Goal: Task Accomplishment & Management: Manage account settings

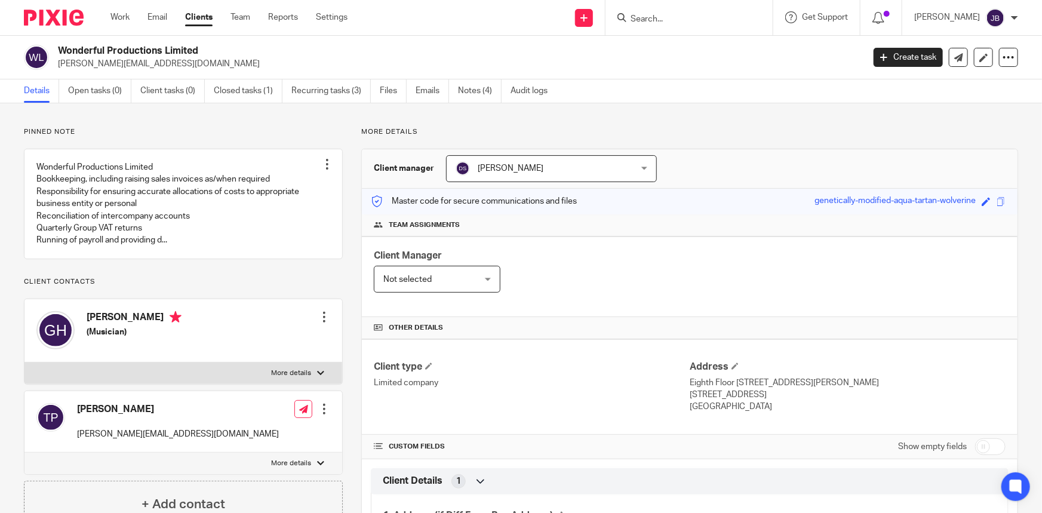
click at [702, 11] on form at bounding box center [693, 17] width 127 height 15
click at [702, 16] on input "Search" at bounding box center [684, 19] width 108 height 11
type input "notting"
click at [722, 56] on link at bounding box center [728, 51] width 202 height 27
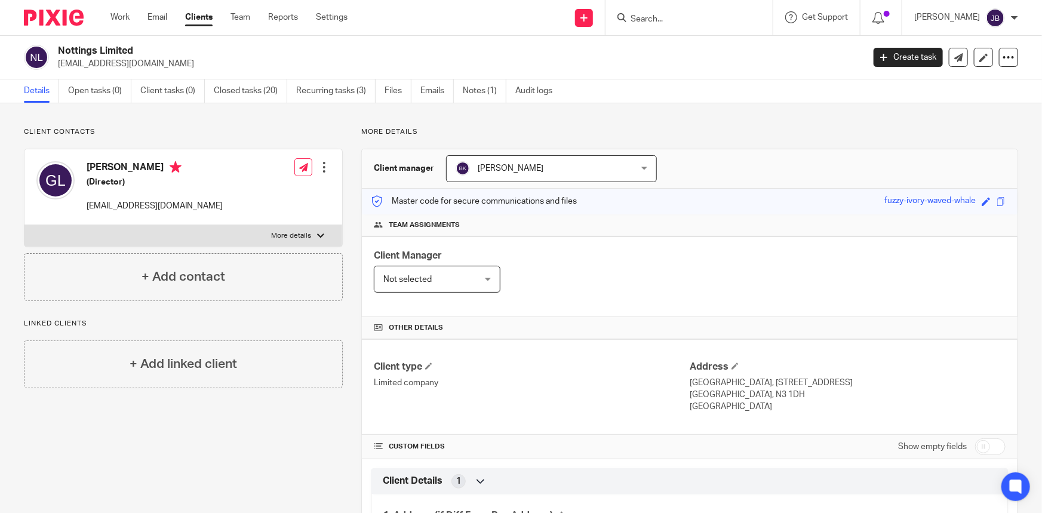
click at [515, 156] on span "[PERSON_NAME]" at bounding box center [536, 168] width 160 height 25
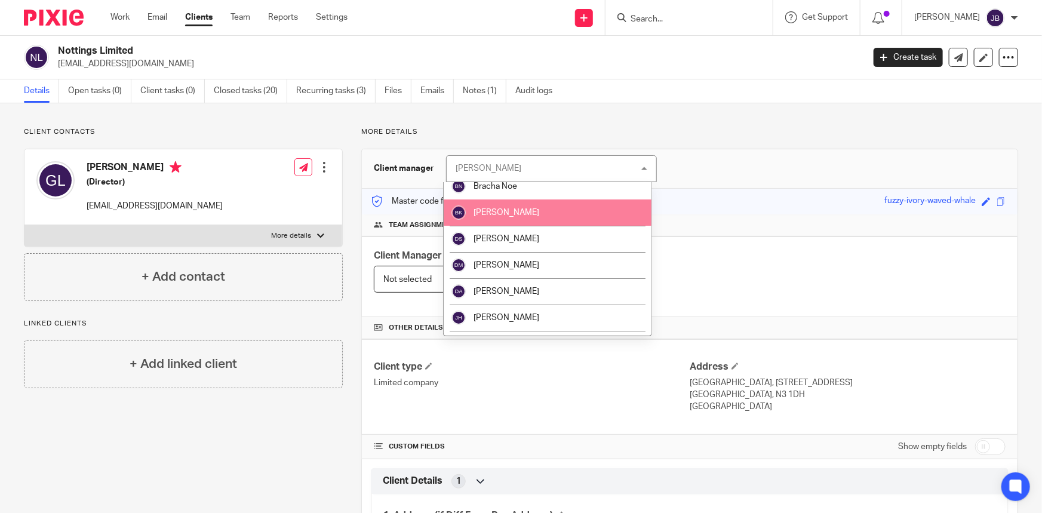
scroll to position [54, 0]
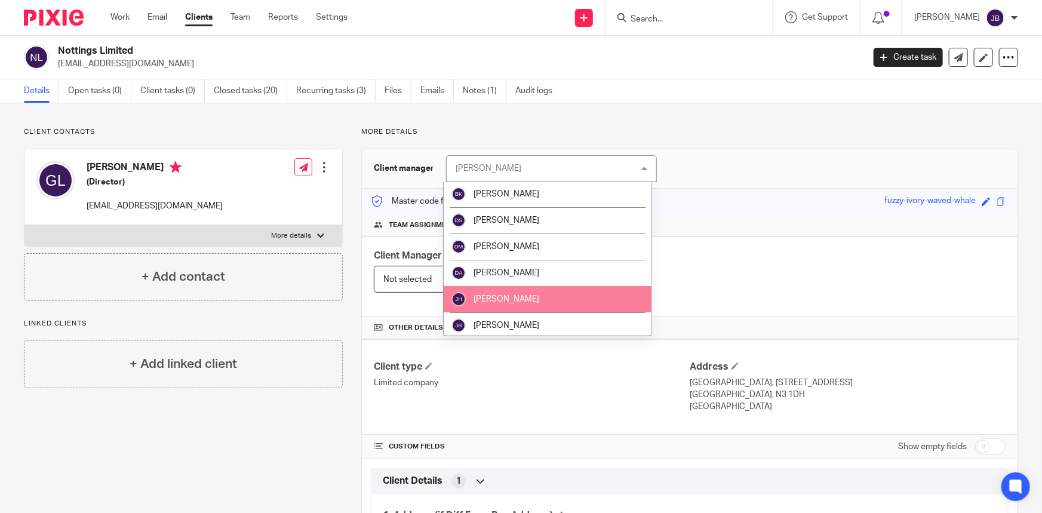
click at [510, 303] on li "[PERSON_NAME]" at bounding box center [548, 299] width 208 height 26
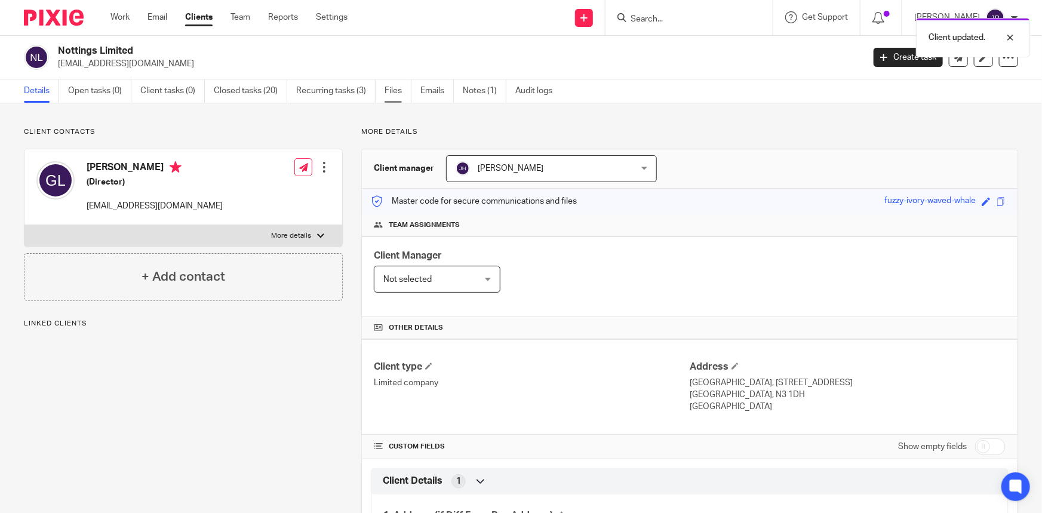
click at [394, 88] on link "Files" at bounding box center [398, 90] width 27 height 23
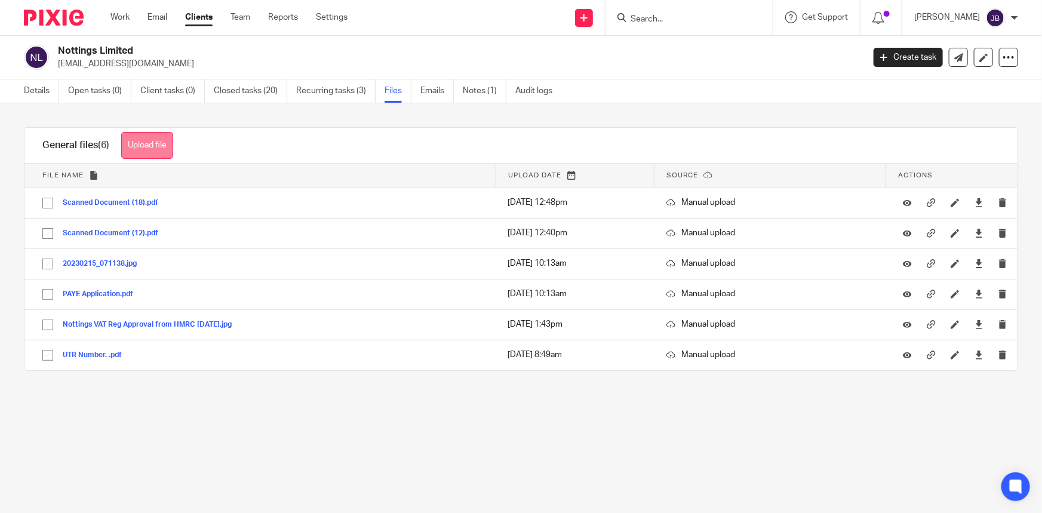
click at [170, 141] on button "Upload file" at bounding box center [147, 145] width 52 height 27
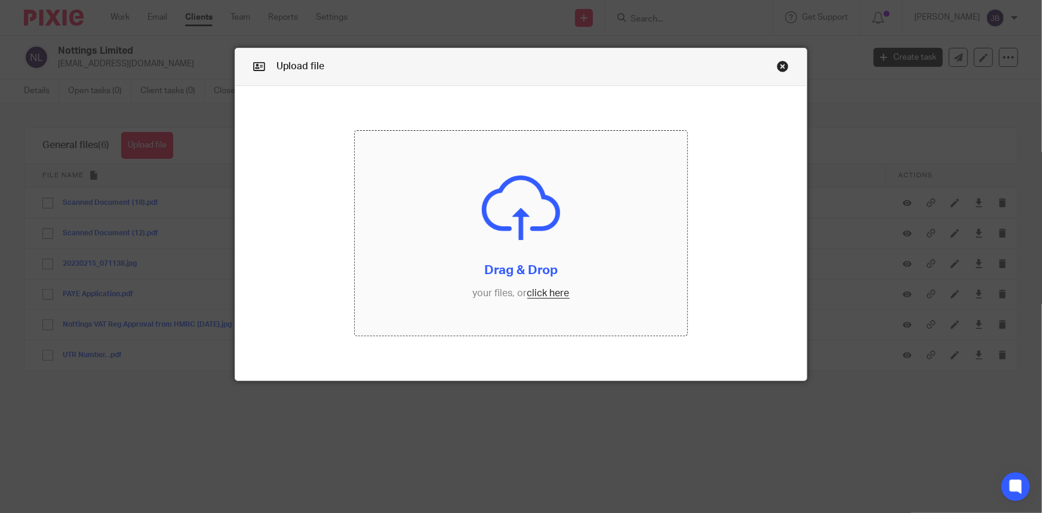
click at [501, 269] on input "file" at bounding box center [521, 233] width 333 height 205
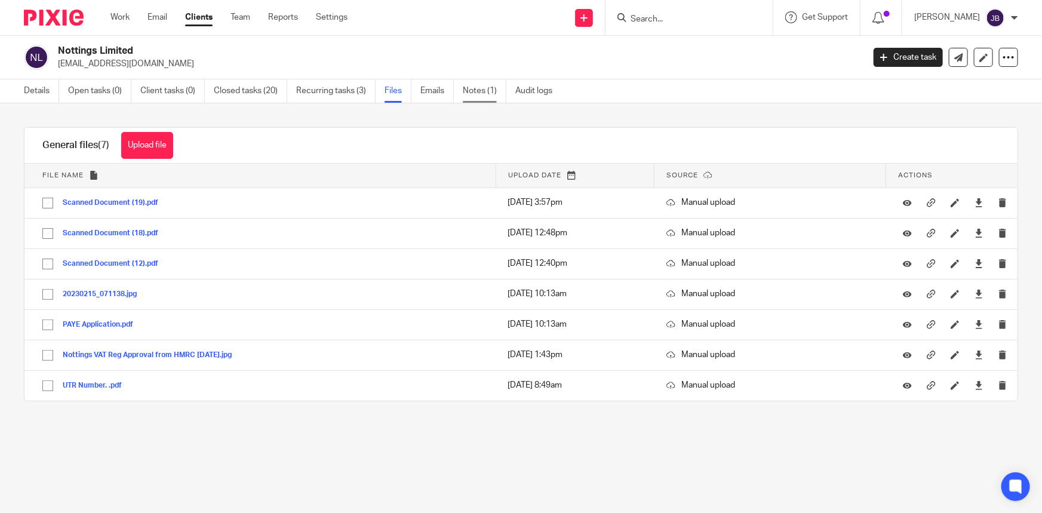
drag, startPoint x: 478, startPoint y: 87, endPoint x: 477, endPoint y: 95, distance: 7.8
click at [478, 87] on link "Notes (1)" at bounding box center [485, 90] width 44 height 23
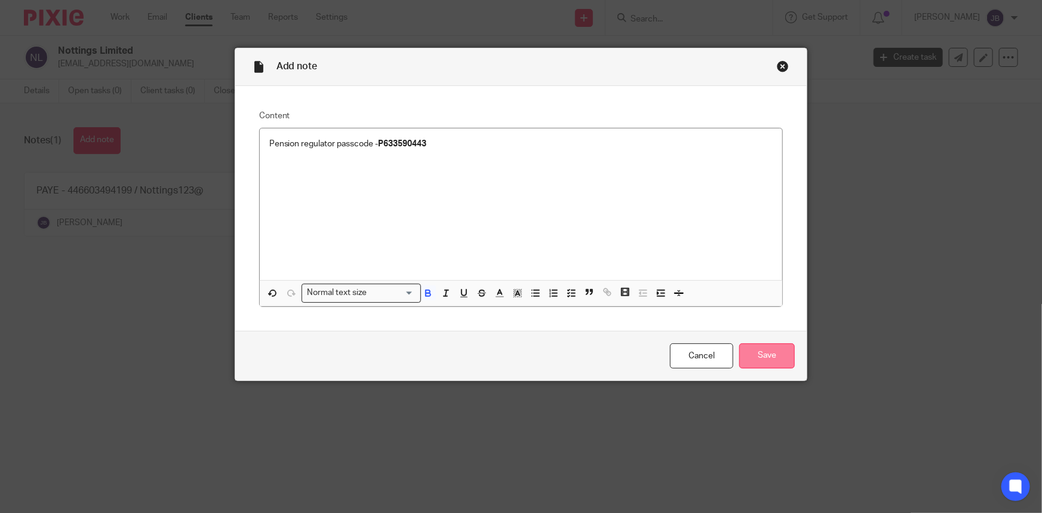
click at [784, 360] on input "Save" at bounding box center [768, 356] width 56 height 26
